Goal: Task Accomplishment & Management: Complete application form

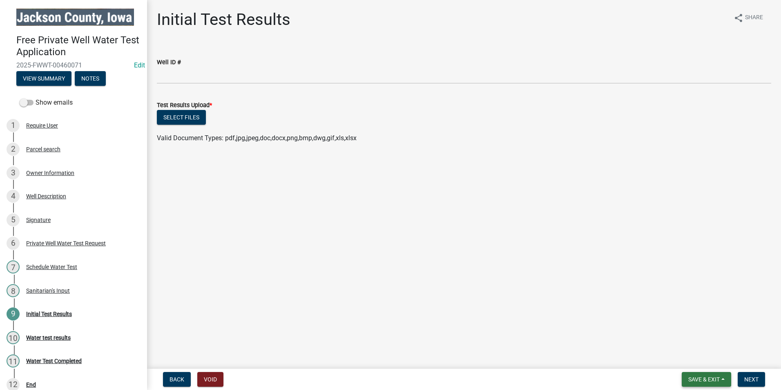
click at [701, 382] on span "Save & Exit" at bounding box center [703, 379] width 31 height 7
click at [697, 379] on span "Save & Exit" at bounding box center [703, 379] width 31 height 7
click at [707, 382] on span "Save & Exit" at bounding box center [703, 379] width 31 height 7
click at [692, 363] on button "Save & Exit" at bounding box center [698, 358] width 65 height 20
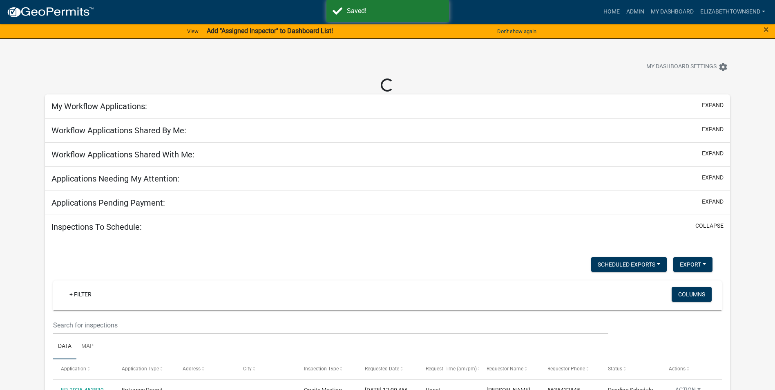
select select "3: 100"
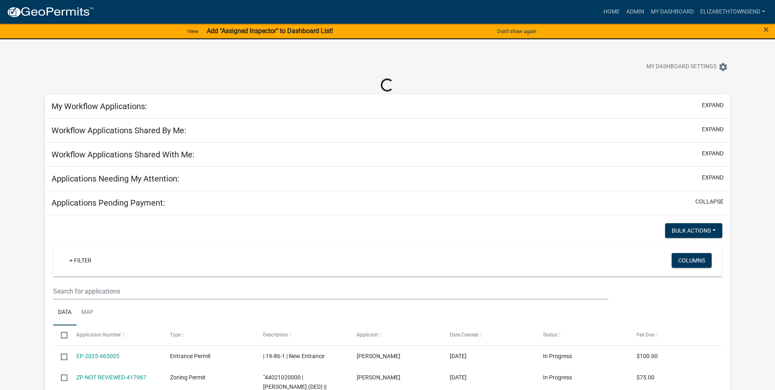
select select "3: 100"
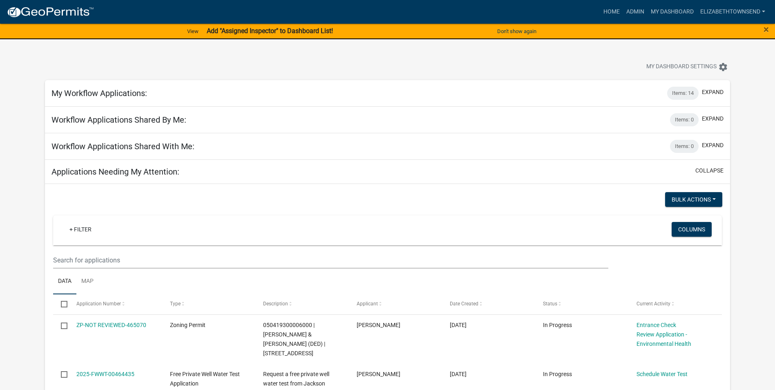
scroll to position [123, 0]
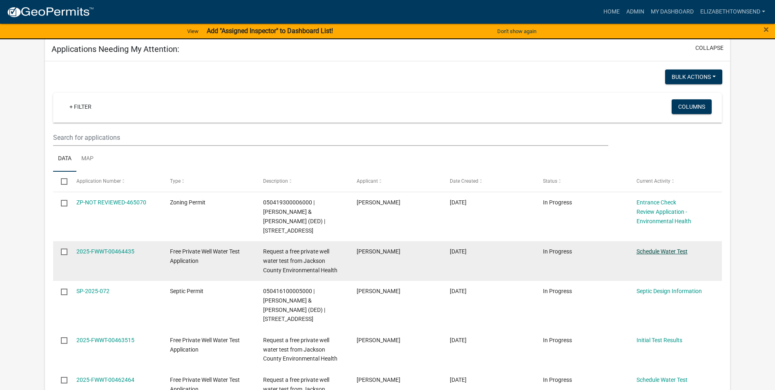
click at [670, 252] on link "Schedule Water Test" at bounding box center [661, 251] width 51 height 7
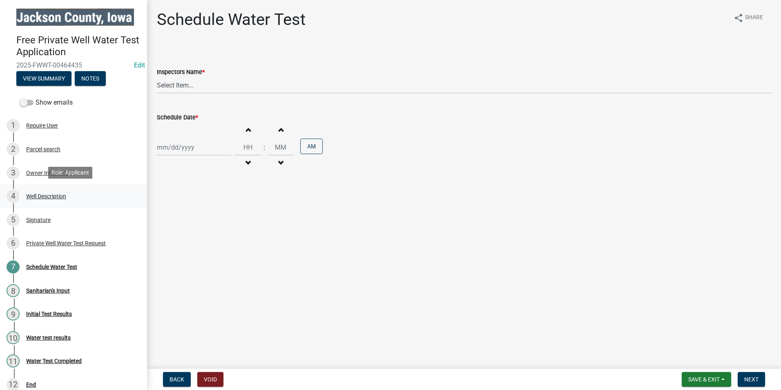
click at [47, 193] on div "Well Description" at bounding box center [46, 196] width 40 height 6
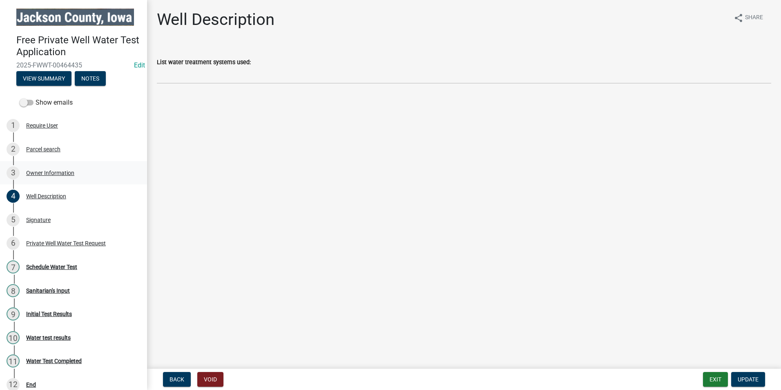
click at [50, 170] on div "Owner Information" at bounding box center [50, 173] width 48 height 6
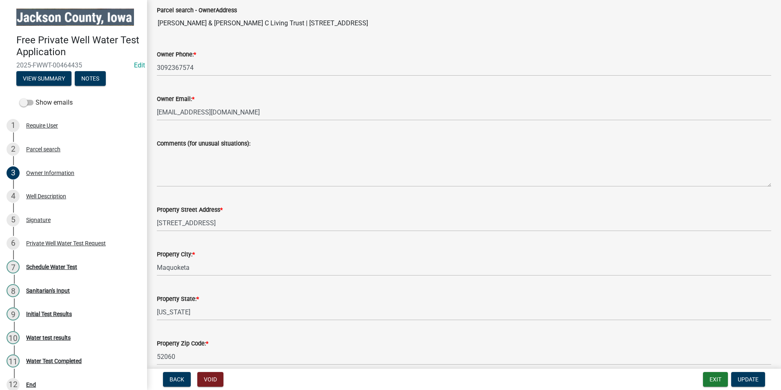
scroll to position [163, 0]
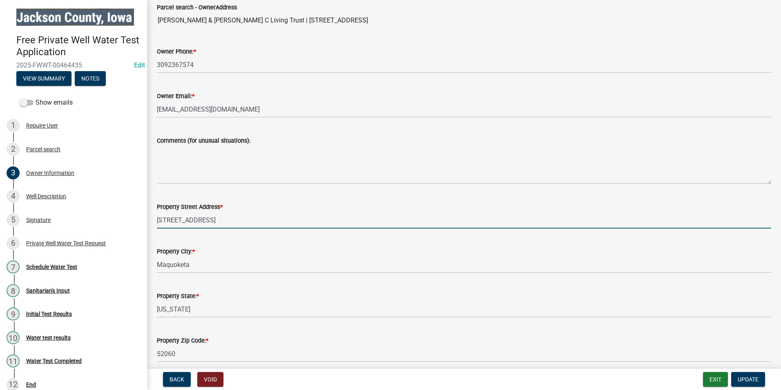
drag, startPoint x: 232, startPoint y: 219, endPoint x: 143, endPoint y: 219, distance: 89.0
click at [141, 220] on div "Free Private Well Water Test Application 2025-FWWT-00464435 Edit View Summary N…" at bounding box center [390, 195] width 781 height 390
click at [63, 243] on div "Private Well Water Test Request" at bounding box center [66, 243] width 80 height 6
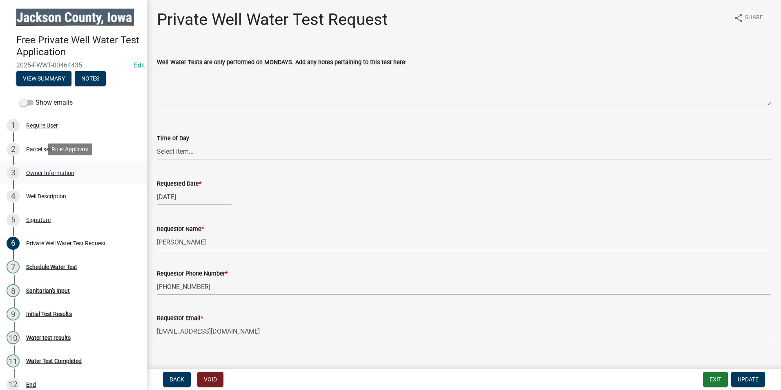
click at [44, 173] on div "Owner Information" at bounding box center [50, 173] width 48 height 6
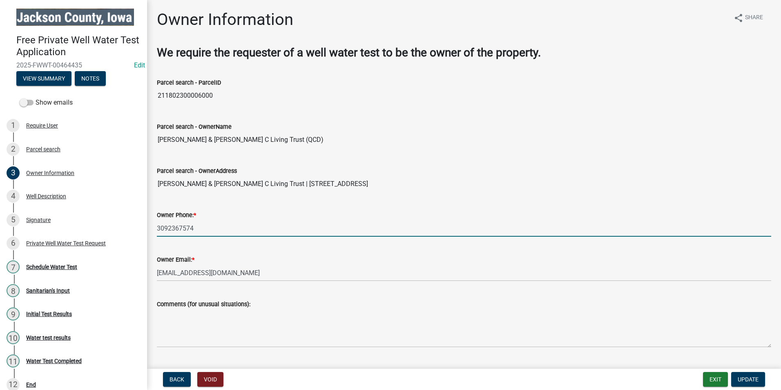
drag, startPoint x: 203, startPoint y: 227, endPoint x: 170, endPoint y: 222, distance: 34.2
click at [150, 228] on div "Owner Information share Share We require the requester of a well water test to …" at bounding box center [464, 274] width 634 height 529
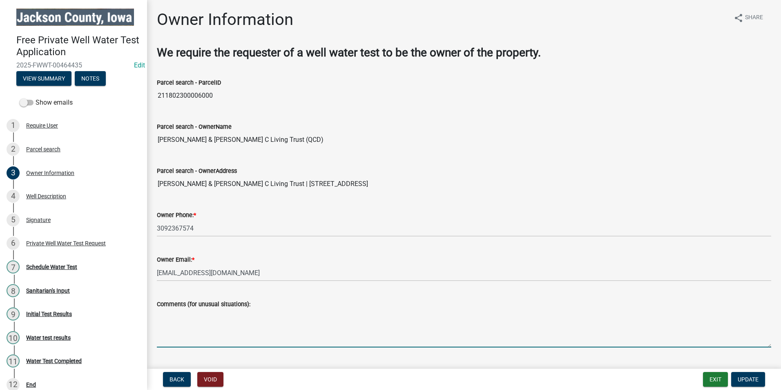
click at [404, 341] on textarea "Comments (for unusual situations):" at bounding box center [464, 328] width 614 height 38
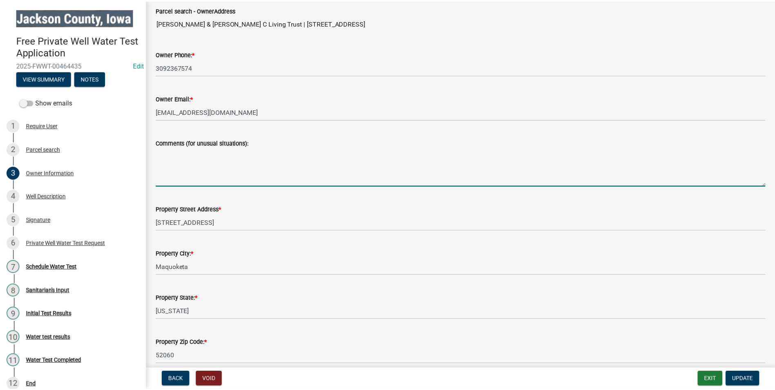
scroll to position [199, 0]
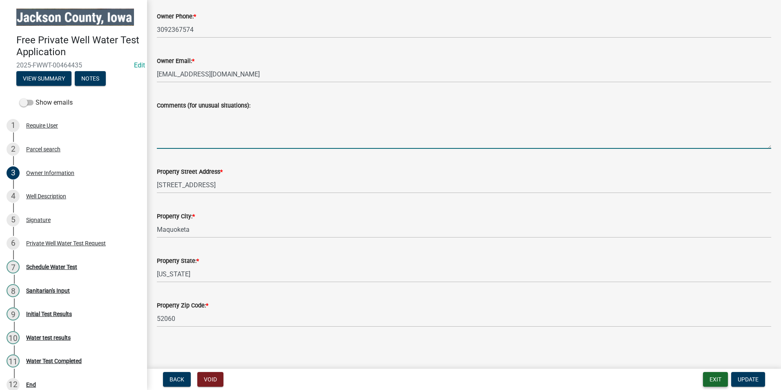
click at [714, 381] on button "Exit" at bounding box center [715, 379] width 25 height 15
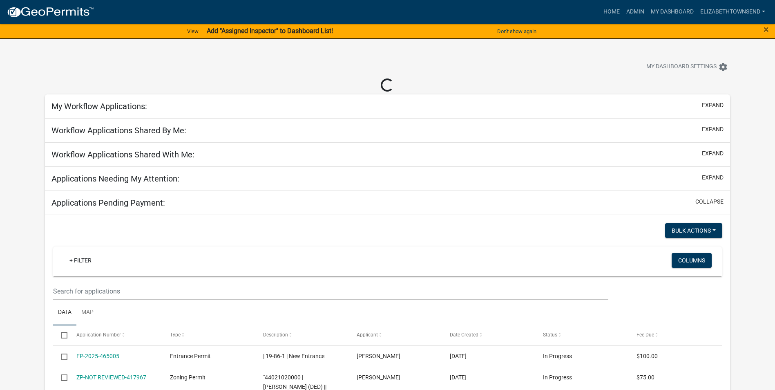
select select "3: 100"
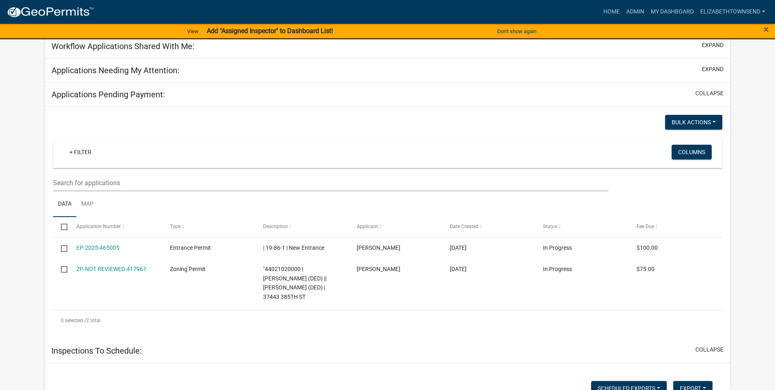
scroll to position [123, 0]
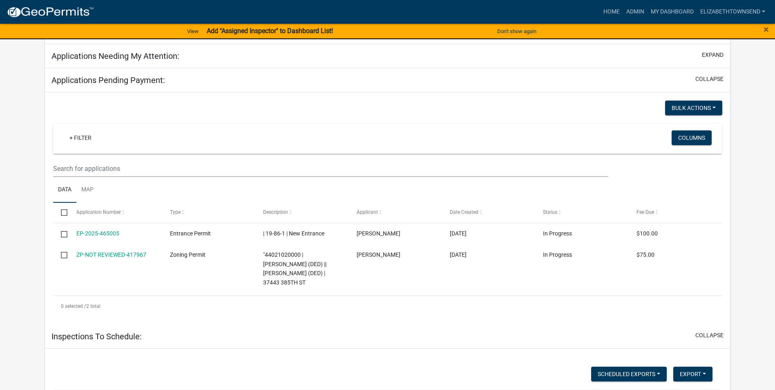
select select "3: 100"
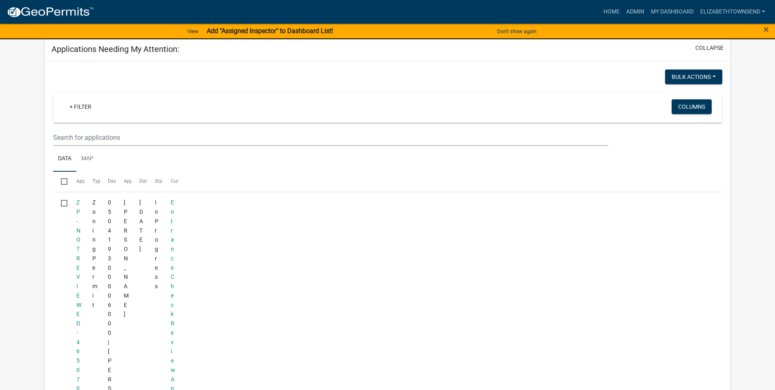
scroll to position [112, 0]
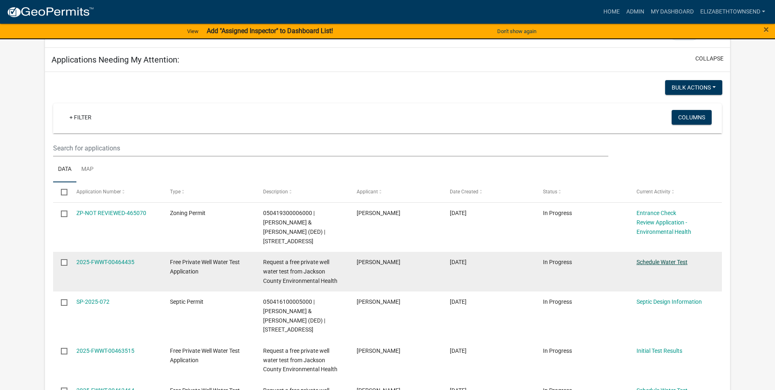
click at [656, 260] on link "Schedule Water Test" at bounding box center [661, 262] width 51 height 7
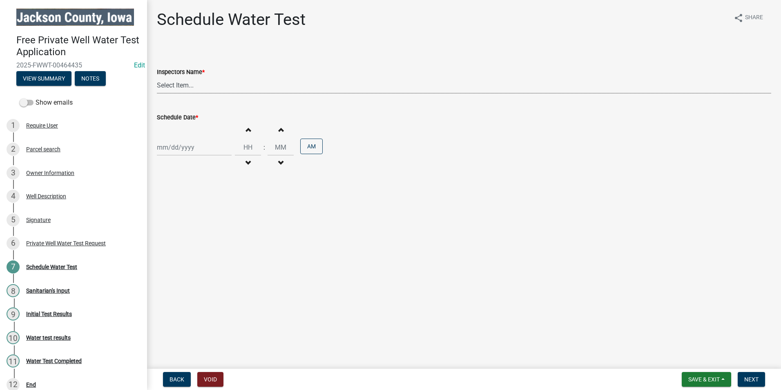
click at [195, 82] on select "Select Item... BeccaPflu ([PERSON_NAME]) ElizabethTownsend ([PERSON_NAME])" at bounding box center [464, 85] width 614 height 17
select select "a3873a1b-6e26-41c8-b1e9-189df5d0ae8c"
click at [157, 77] on select "Select Item... BeccaPflu ([PERSON_NAME]) ElizabethTownsend ([PERSON_NAME])" at bounding box center [464, 85] width 614 height 17
select select "8"
select select "2025"
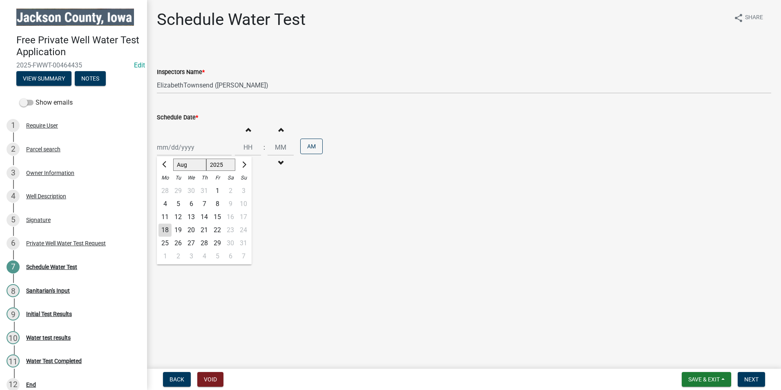
click at [173, 147] on div "[PERSON_NAME] Feb Mar Apr [PERSON_NAME][DATE] Oct Nov [DATE] 1526 1527 1528 152…" at bounding box center [194, 147] width 75 height 17
click at [244, 166] on span "Next month" at bounding box center [243, 164] width 6 height 6
select select "9"
click at [166, 229] on div "22" at bounding box center [164, 229] width 13 height 13
type input "[DATE]"
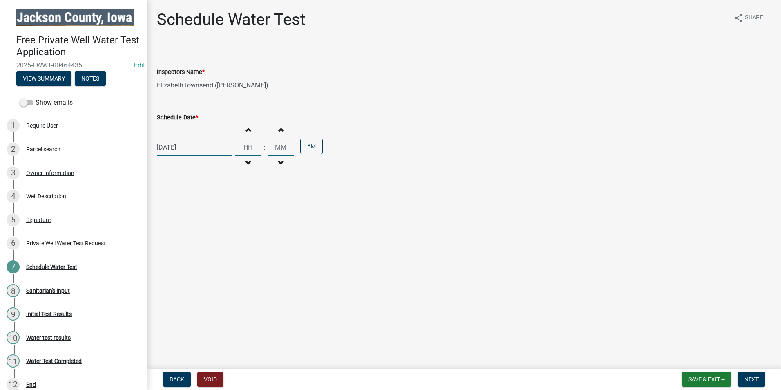
click at [245, 149] on input "Hours" at bounding box center [248, 147] width 26 height 17
type input "01"
type input "00"
click at [283, 149] on input "00" at bounding box center [281, 147] width 26 height 17
click at [306, 146] on button "AM" at bounding box center [311, 146] width 22 height 16
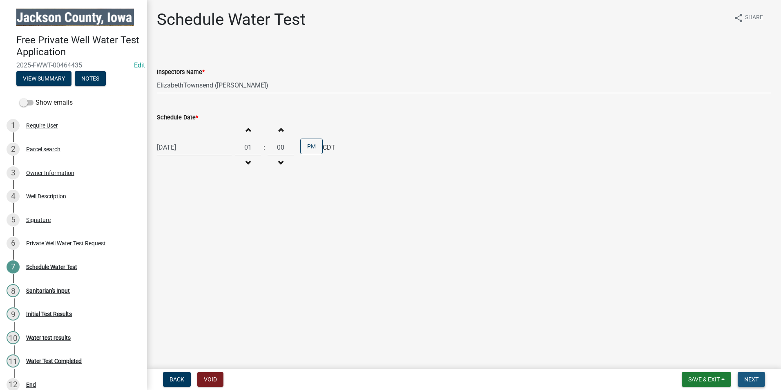
click at [762, 382] on button "Next" at bounding box center [751, 379] width 27 height 15
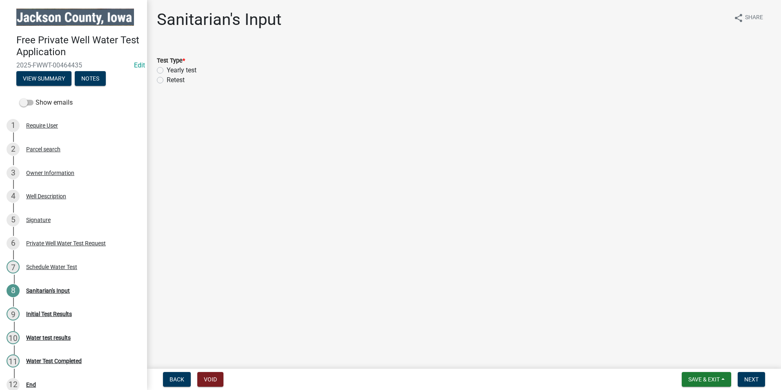
click at [167, 71] on label "Yearly test" at bounding box center [182, 70] width 30 height 10
click at [167, 71] on input "Yearly test" at bounding box center [169, 67] width 5 height 5
radio input "true"
click at [747, 375] on button "Next" at bounding box center [751, 379] width 27 height 15
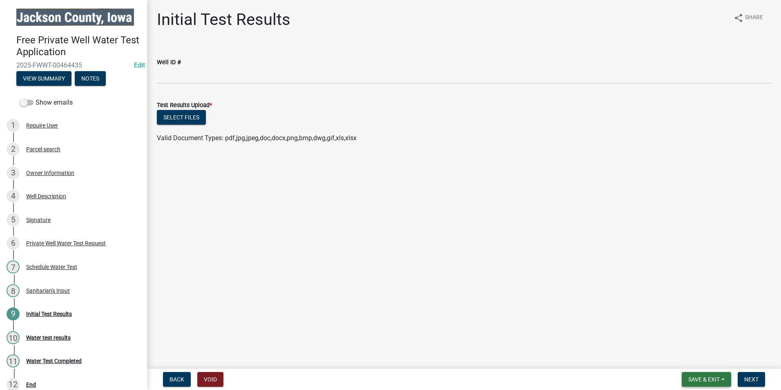
click at [699, 379] on span "Save & Exit" at bounding box center [703, 379] width 31 height 7
click at [693, 361] on button "Save & Exit" at bounding box center [698, 358] width 65 height 20
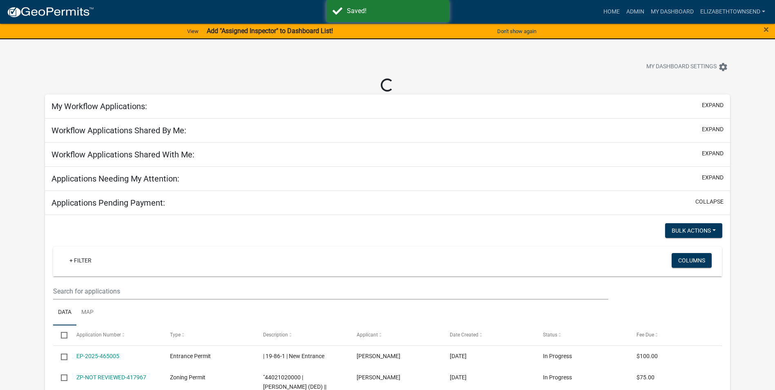
select select "3: 100"
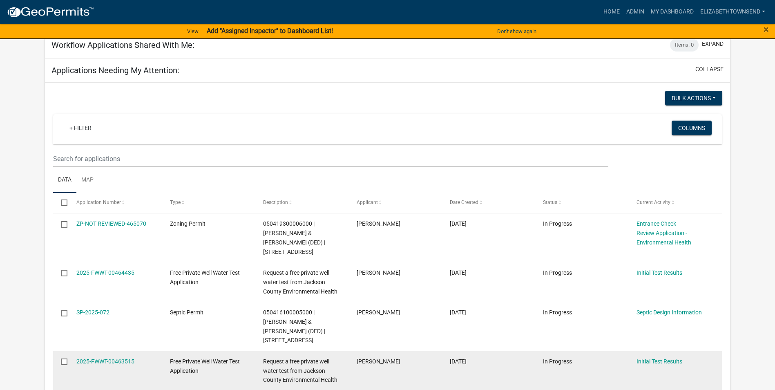
scroll to position [123, 0]
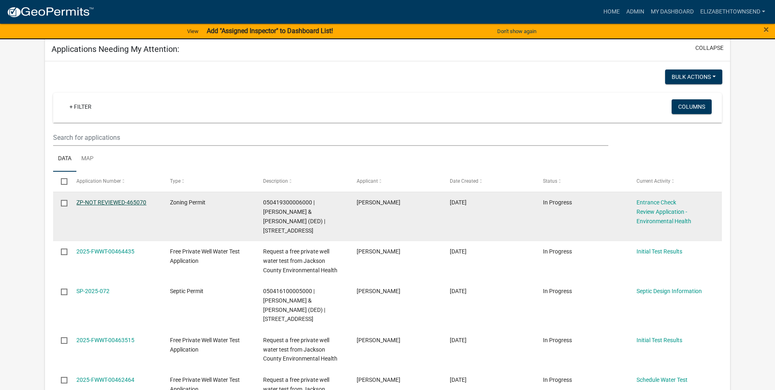
click at [124, 201] on link "ZP-NOT REVIEWED-465070" at bounding box center [111, 202] width 70 height 7
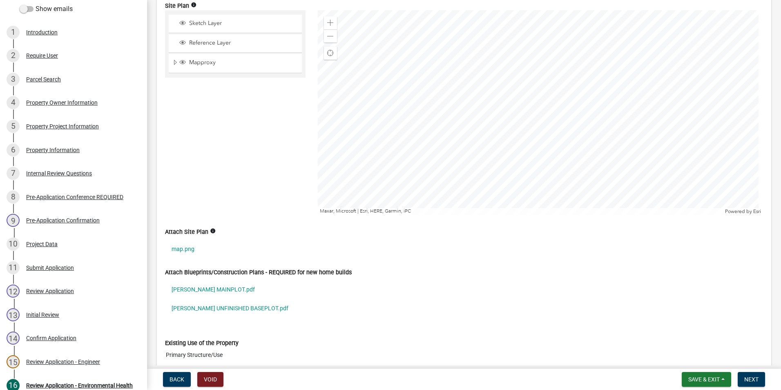
scroll to position [899, 0]
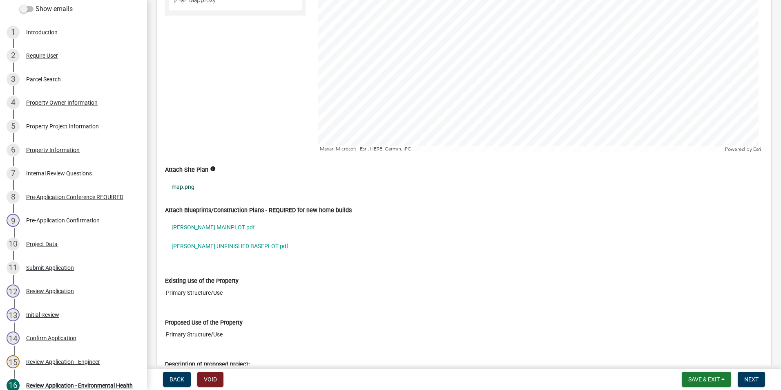
click at [182, 186] on link "map.png" at bounding box center [464, 186] width 598 height 19
click at [210, 227] on link "[PERSON_NAME] MAINPLOT.pdf" at bounding box center [464, 227] width 598 height 19
click at [228, 243] on link "[PERSON_NAME] UNFINISHED BASEPLOT.pdf" at bounding box center [464, 245] width 598 height 19
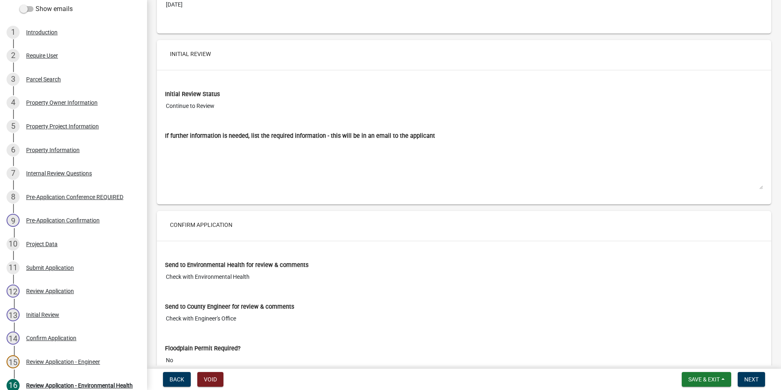
scroll to position [3318, 0]
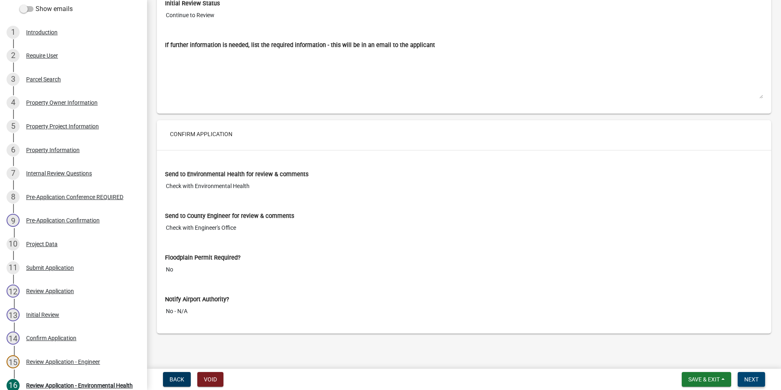
click at [748, 379] on span "Next" at bounding box center [751, 379] width 14 height 7
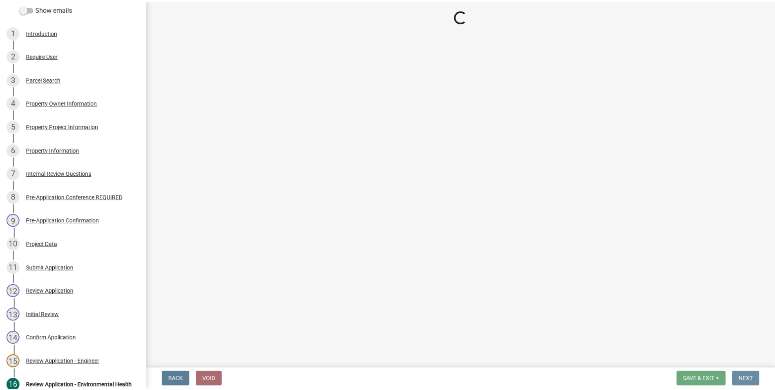
scroll to position [0, 0]
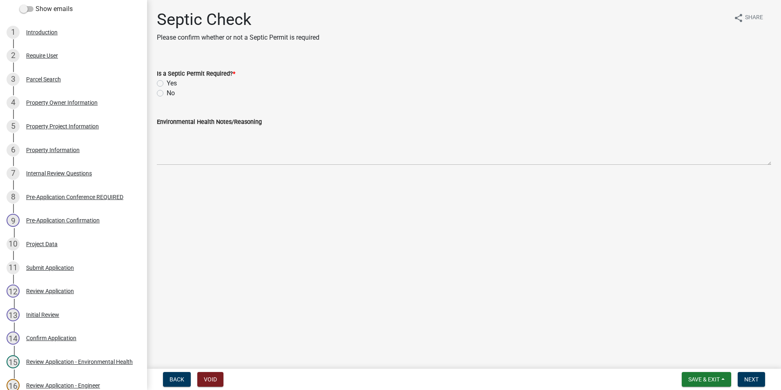
click at [167, 82] on label "Yes" at bounding box center [172, 83] width 10 height 10
click at [167, 82] on input "Yes" at bounding box center [169, 80] width 5 height 5
radio input "true"
click at [753, 381] on span "Next" at bounding box center [751, 379] width 14 height 7
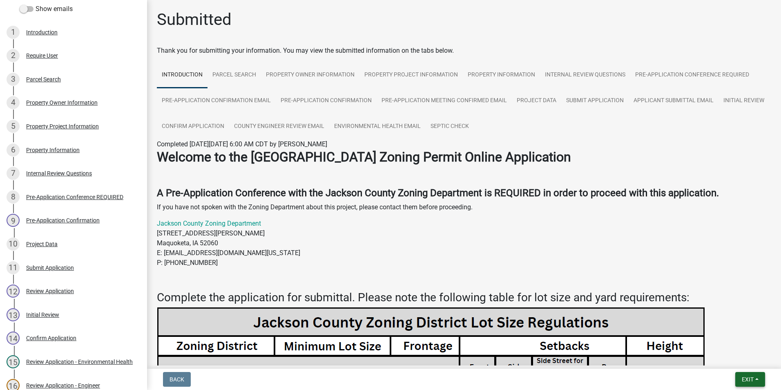
click at [743, 376] on span "Exit" at bounding box center [748, 379] width 12 height 7
click at [725, 357] on button "Save & Exit" at bounding box center [732, 358] width 65 height 20
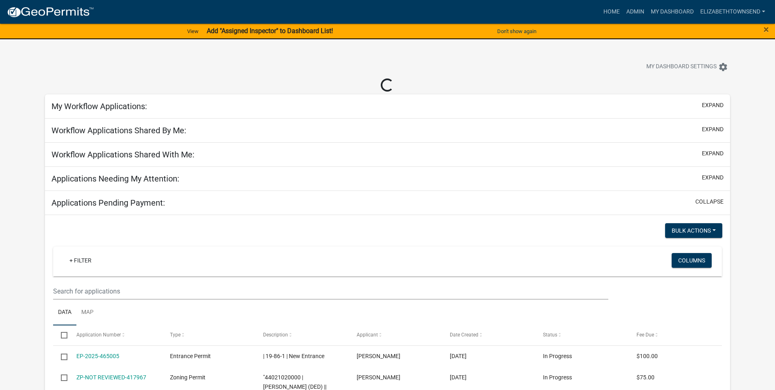
select select "3: 100"
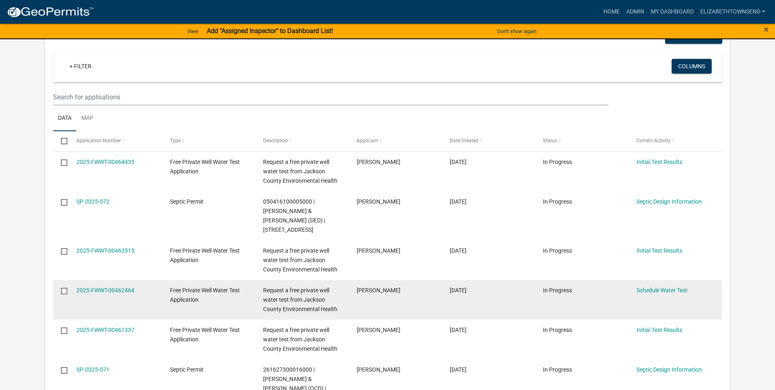
scroll to position [163, 0]
click at [659, 286] on link "Schedule Water Test" at bounding box center [661, 289] width 51 height 7
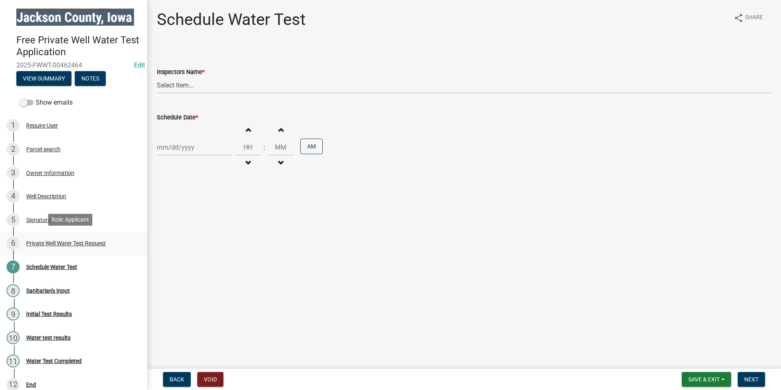
click at [48, 241] on div "Private Well Water Test Request" at bounding box center [66, 243] width 80 height 6
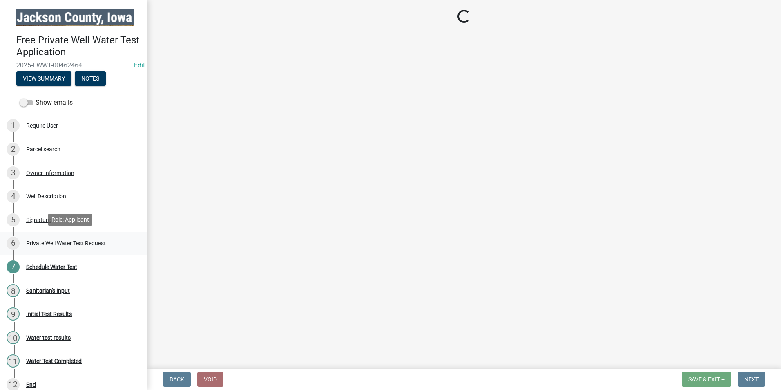
select select "203f66f9-1146-4c03-8286-bc7632bf4236"
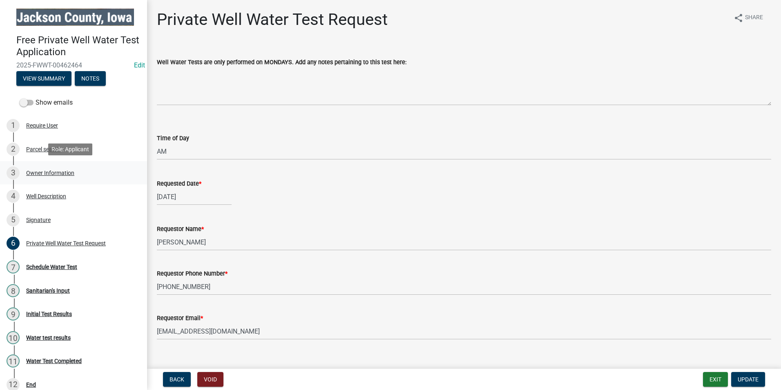
click at [47, 165] on link "3 Owner Information" at bounding box center [73, 173] width 147 height 24
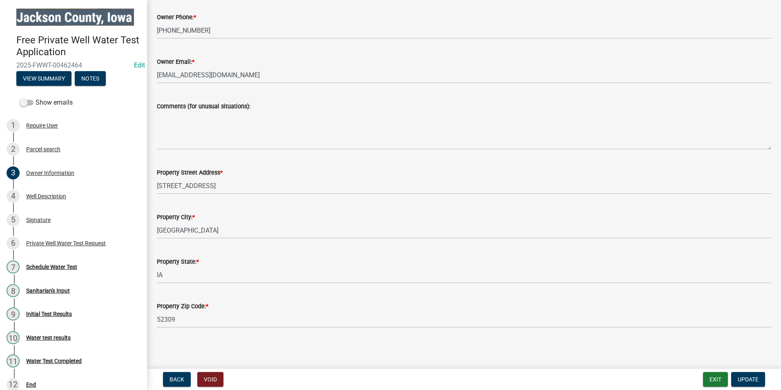
scroll to position [199, 0]
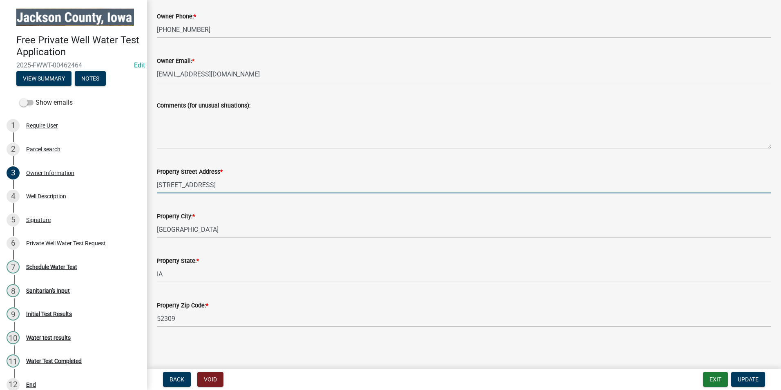
drag, startPoint x: 185, startPoint y: 182, endPoint x: 155, endPoint y: 178, distance: 29.6
click at [153, 178] on div "Property Street Address * [STREET_ADDRESS]" at bounding box center [464, 174] width 627 height 38
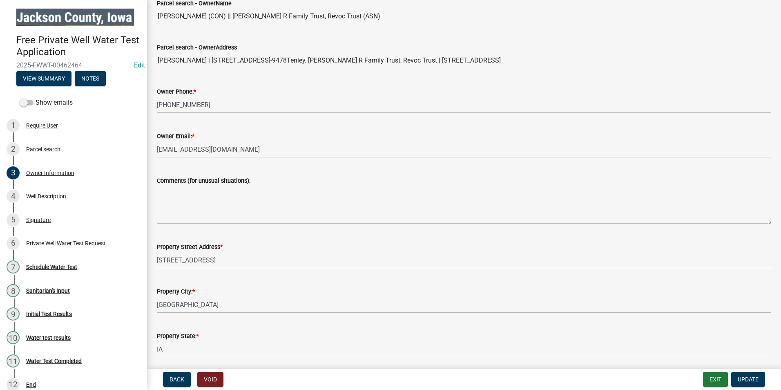
scroll to position [117, 0]
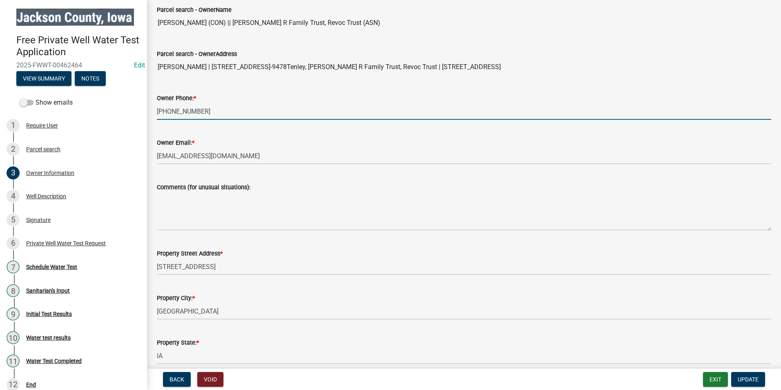
drag, startPoint x: 218, startPoint y: 109, endPoint x: 158, endPoint y: 109, distance: 59.6
click at [154, 109] on div "Owner Phone: * [PHONE_NUMBER]" at bounding box center [464, 101] width 627 height 38
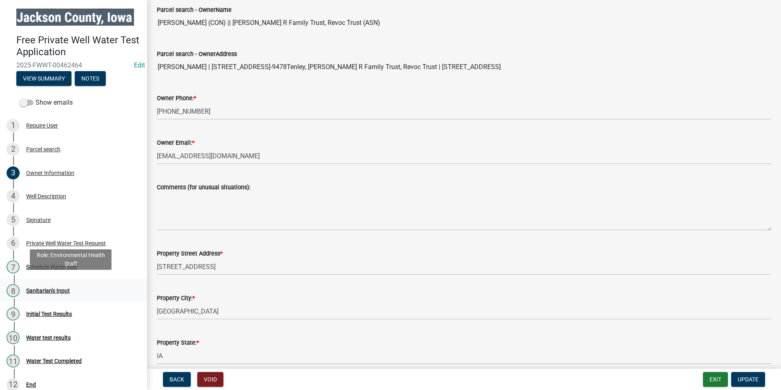
scroll to position [9, 0]
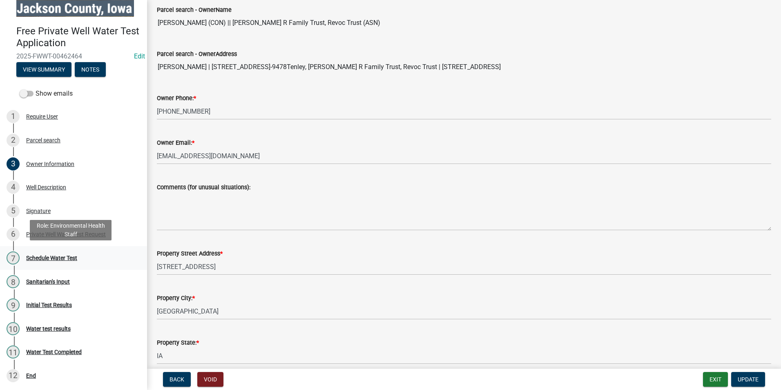
click at [50, 258] on div "Schedule Water Test" at bounding box center [51, 258] width 51 height 6
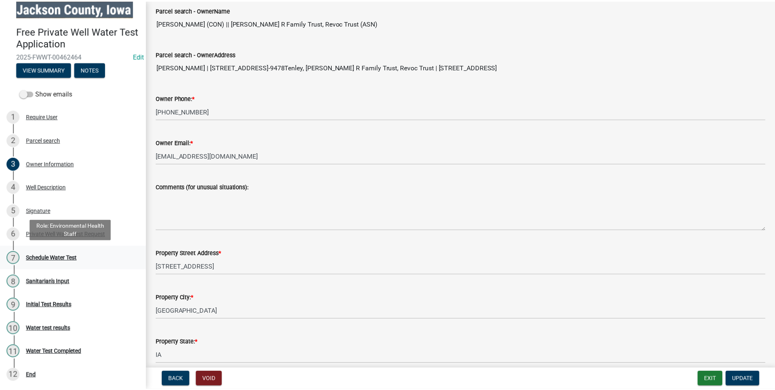
scroll to position [0, 0]
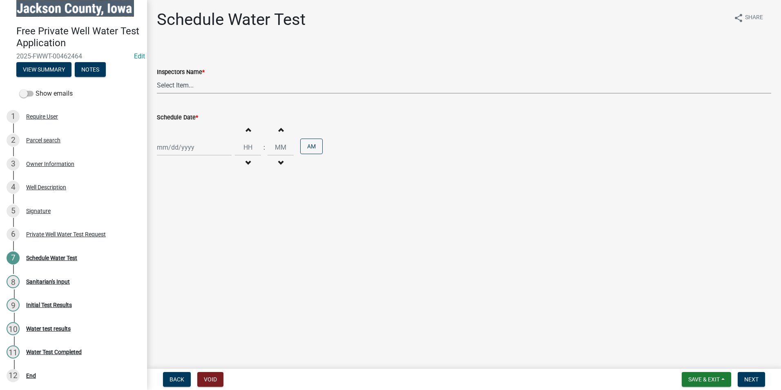
click at [192, 78] on select "Select Item... BeccaPflu ([PERSON_NAME]) ElizabethTownsend ([PERSON_NAME])" at bounding box center [464, 85] width 614 height 17
select select "a3873a1b-6e26-41c8-b1e9-189df5d0ae8c"
click at [157, 77] on select "Select Item... BeccaPflu ([PERSON_NAME]) ElizabethTownsend ([PERSON_NAME])" at bounding box center [464, 85] width 614 height 17
click at [172, 143] on div at bounding box center [194, 147] width 75 height 17
select select "8"
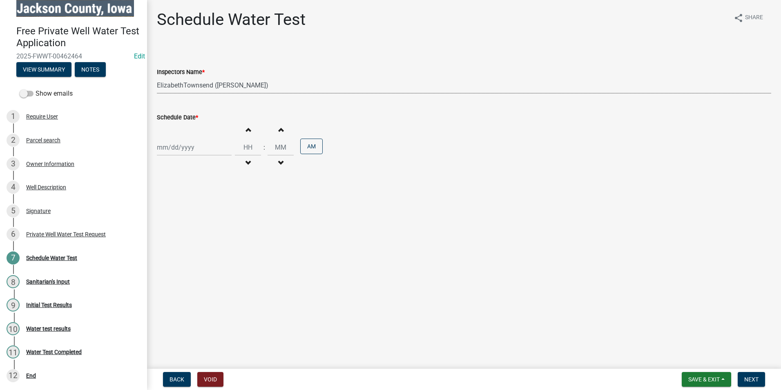
select select "2025"
click at [243, 165] on span "Next month" at bounding box center [243, 164] width 6 height 6
select select "9"
click at [164, 204] on div "8" at bounding box center [164, 203] width 13 height 13
type input "[DATE]"
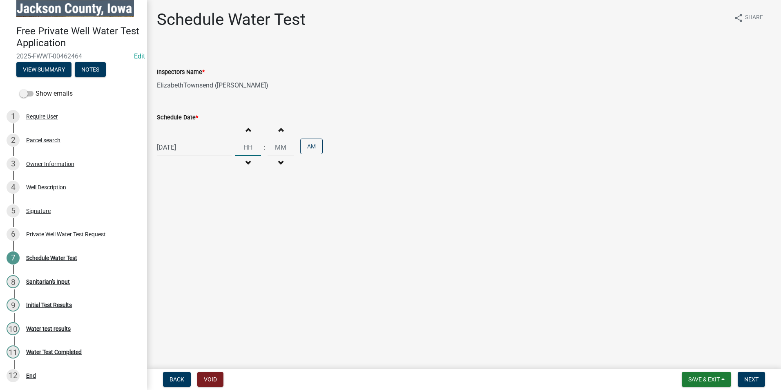
click at [248, 146] on input "Hours" at bounding box center [248, 147] width 26 height 17
type input "09"
type input "00"
click at [277, 150] on input "00" at bounding box center [281, 147] width 26 height 17
click at [712, 381] on span "Save & Exit" at bounding box center [703, 379] width 31 height 7
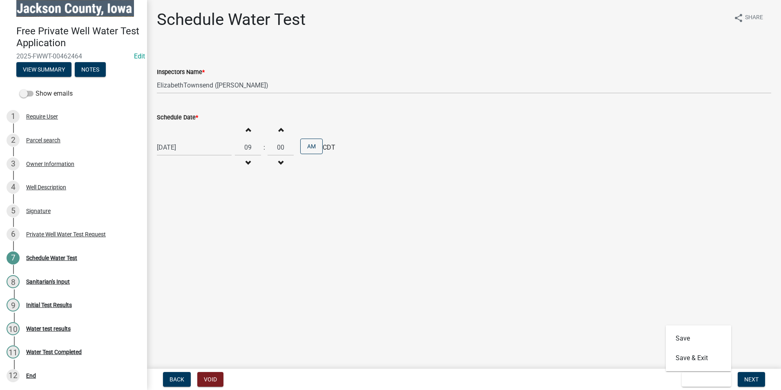
click at [605, 234] on main "Schedule Water Test share Share Inspectors Name * Select Item... BeccaPflu ([PE…" at bounding box center [464, 182] width 634 height 365
click at [755, 377] on span "Next" at bounding box center [751, 379] width 14 height 7
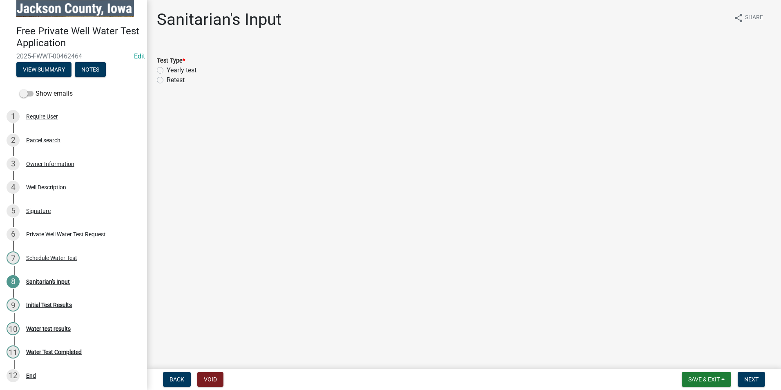
click at [167, 69] on label "Yearly test" at bounding box center [182, 70] width 30 height 10
click at [167, 69] on input "Yearly test" at bounding box center [169, 67] width 5 height 5
radio input "true"
click at [745, 376] on span "Next" at bounding box center [751, 379] width 14 height 7
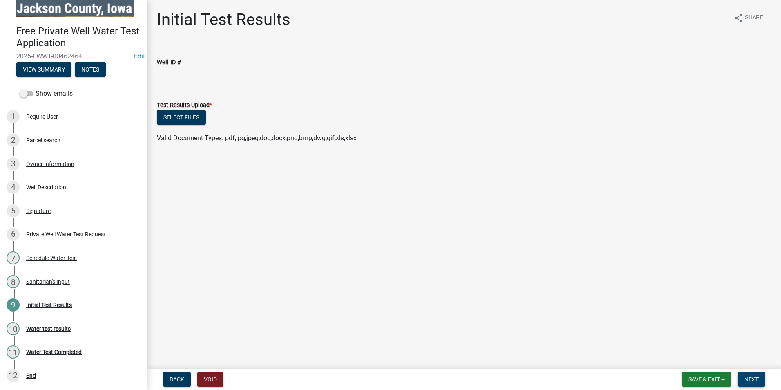
click at [758, 378] on span "Next" at bounding box center [751, 379] width 14 height 7
click at [700, 379] on span "Save & Exit" at bounding box center [703, 379] width 31 height 7
click at [681, 355] on button "Save & Exit" at bounding box center [698, 358] width 65 height 20
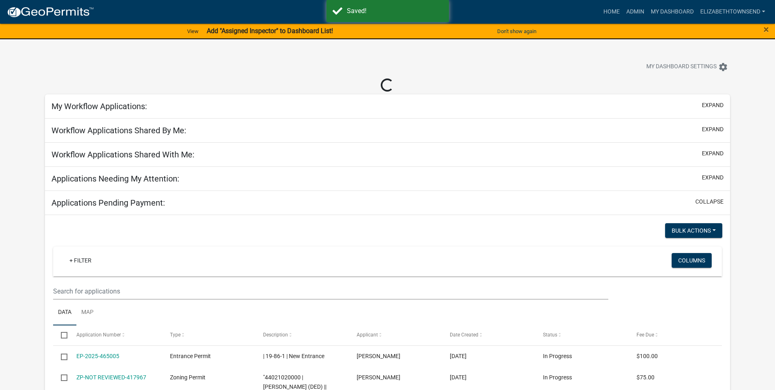
select select "3: 100"
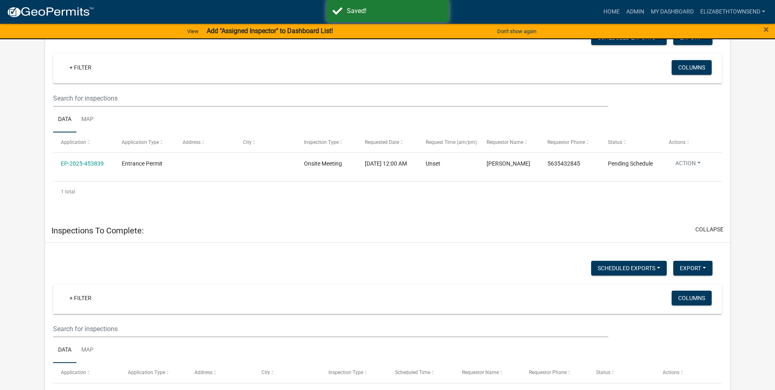
select select "3: 100"
